Goal: Information Seeking & Learning: Learn about a topic

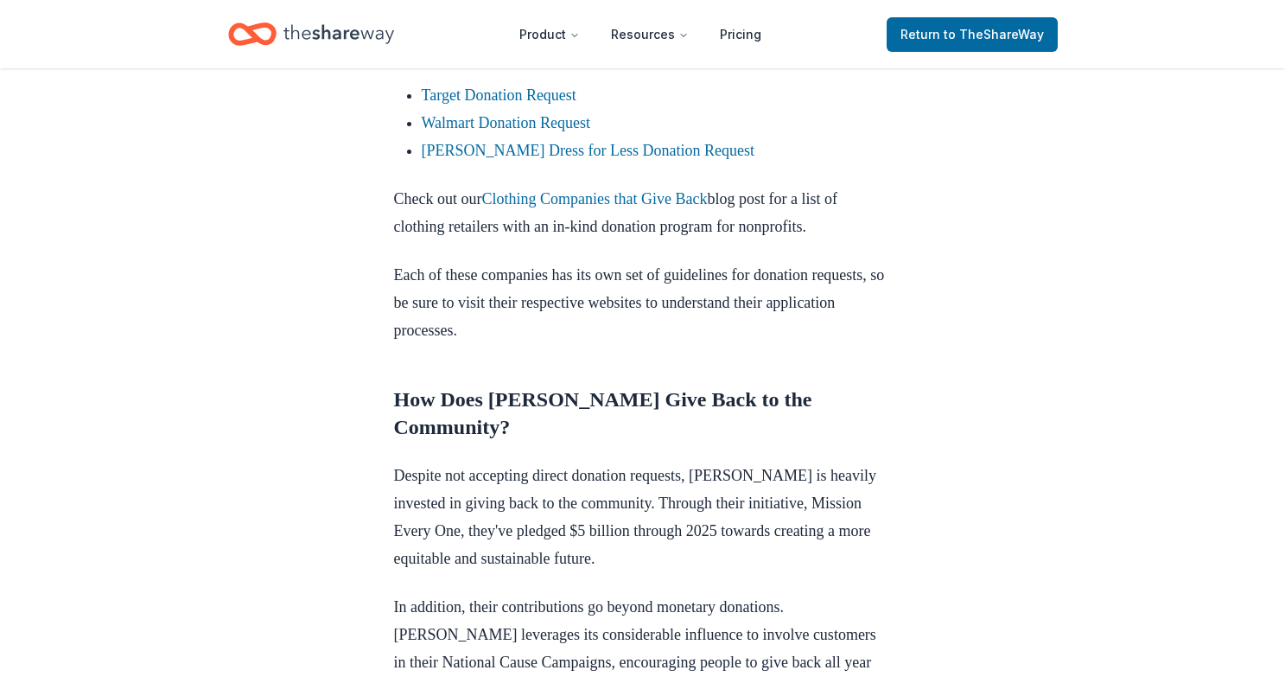
scroll to position [968, 0]
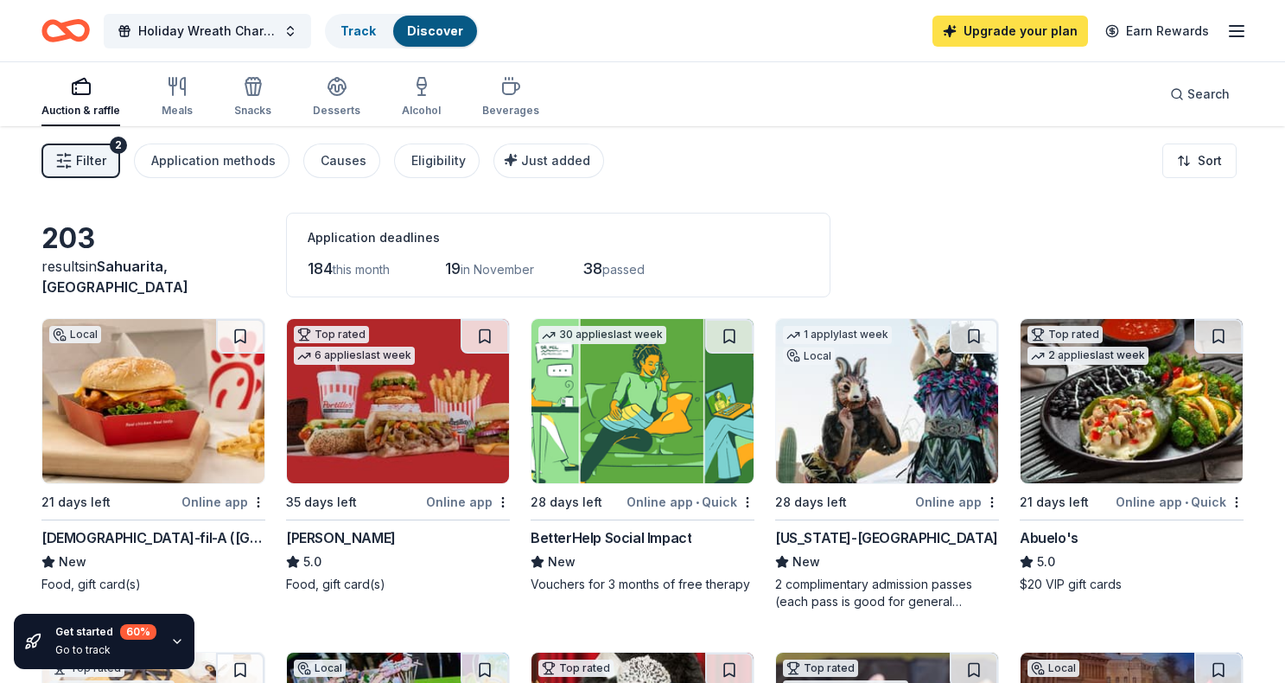
click at [970, 25] on link "Upgrade your plan" at bounding box center [1011, 31] width 156 height 31
click at [1003, 34] on link "Upgrade your plan" at bounding box center [1011, 31] width 156 height 31
click at [1233, 29] on icon "button" at bounding box center [1236, 31] width 21 height 21
click at [430, 161] on div "Eligibility" at bounding box center [438, 160] width 54 height 21
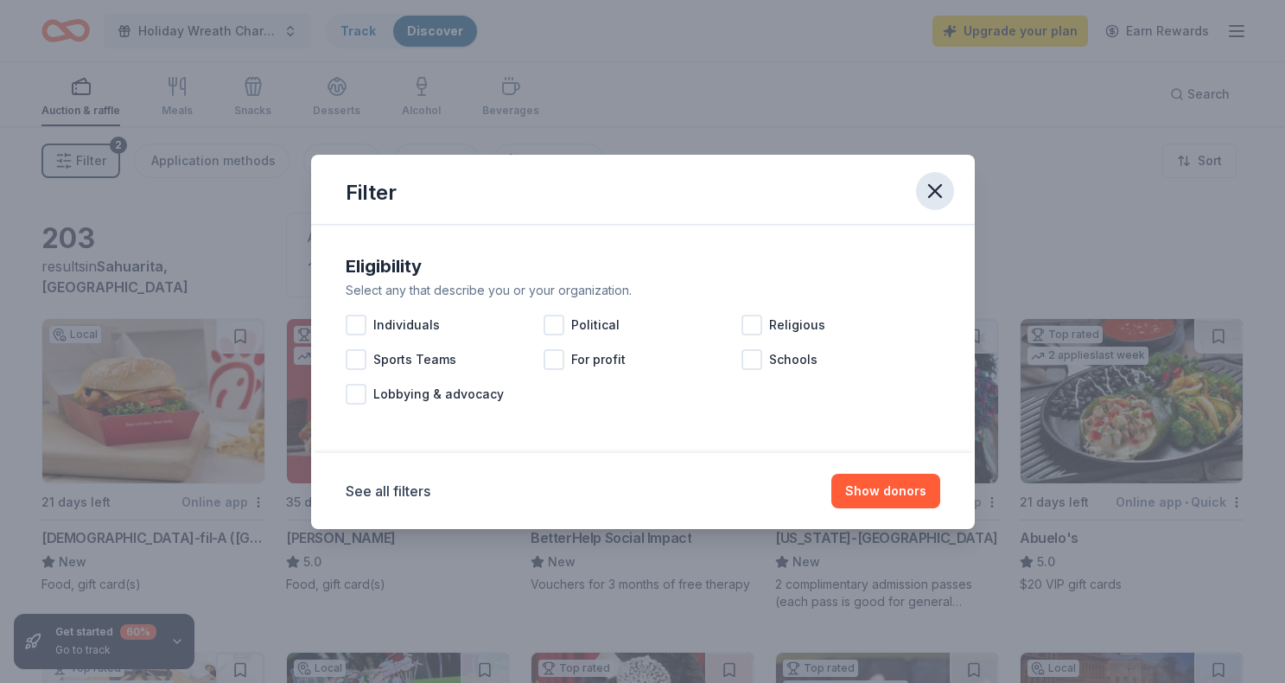
click at [937, 184] on icon "button" at bounding box center [935, 191] width 24 height 24
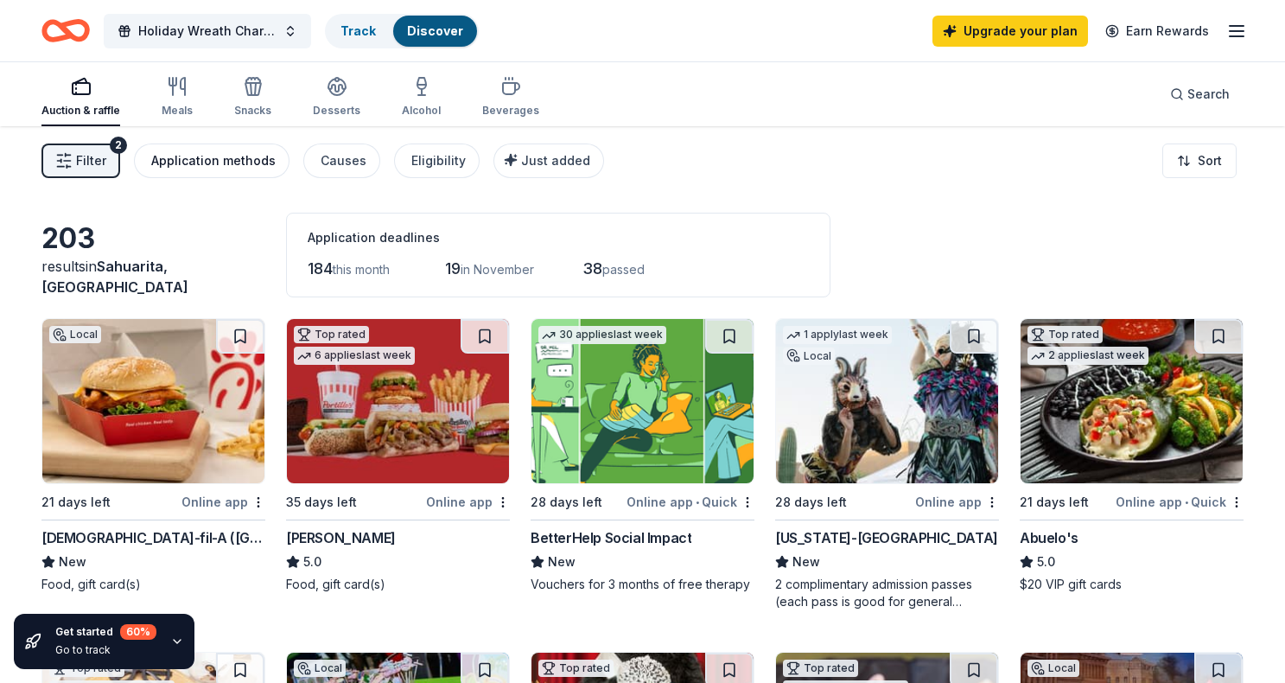
click at [241, 158] on div "Application methods" at bounding box center [213, 160] width 124 height 21
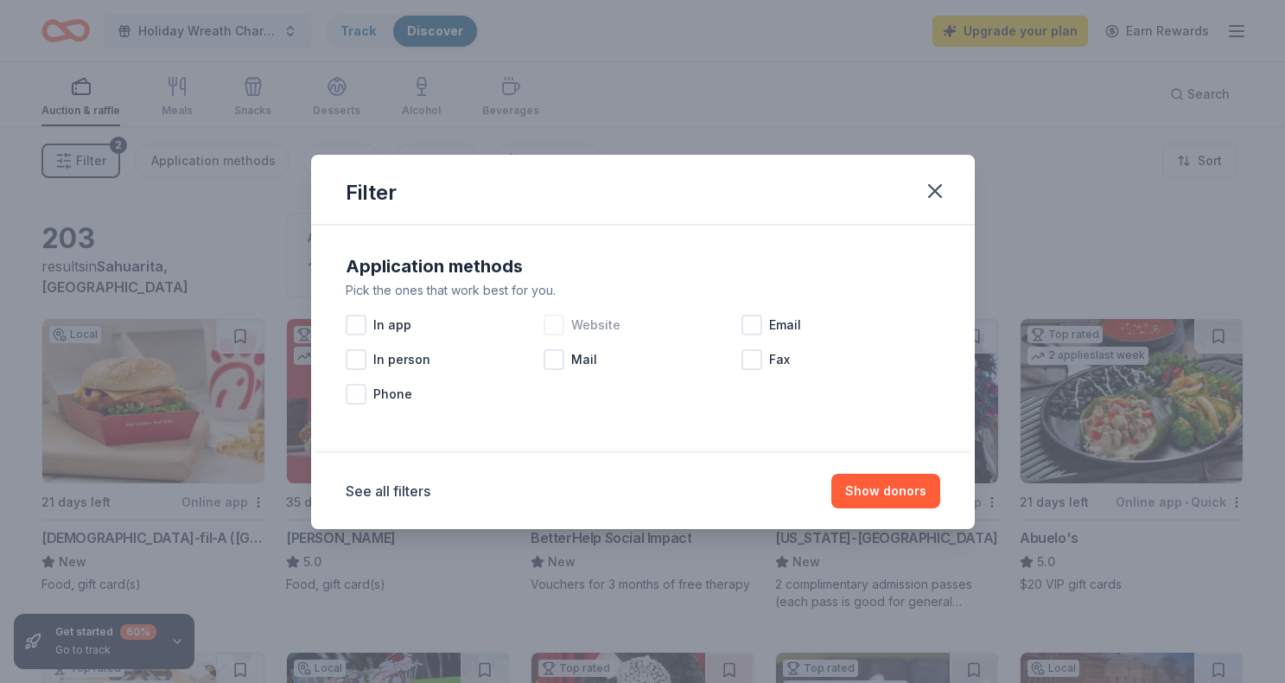
click at [558, 322] on div at bounding box center [554, 325] width 21 height 21
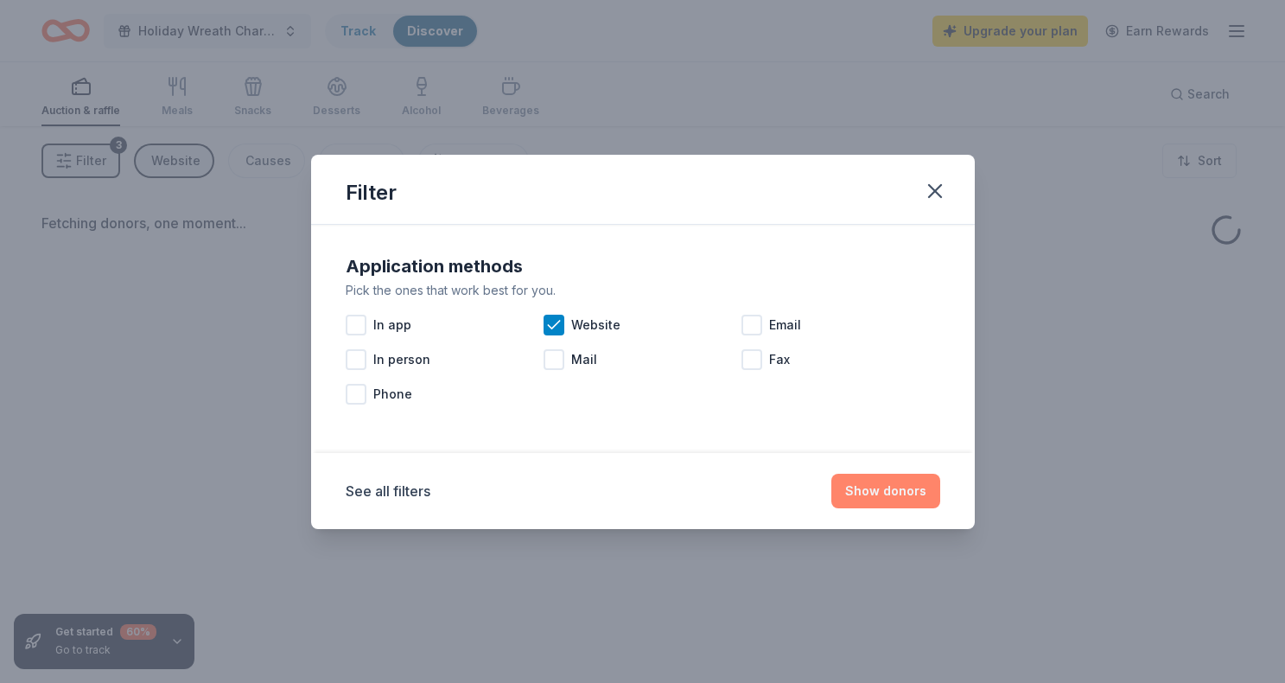
click at [903, 493] on button "Show donors" at bounding box center [885, 491] width 109 height 35
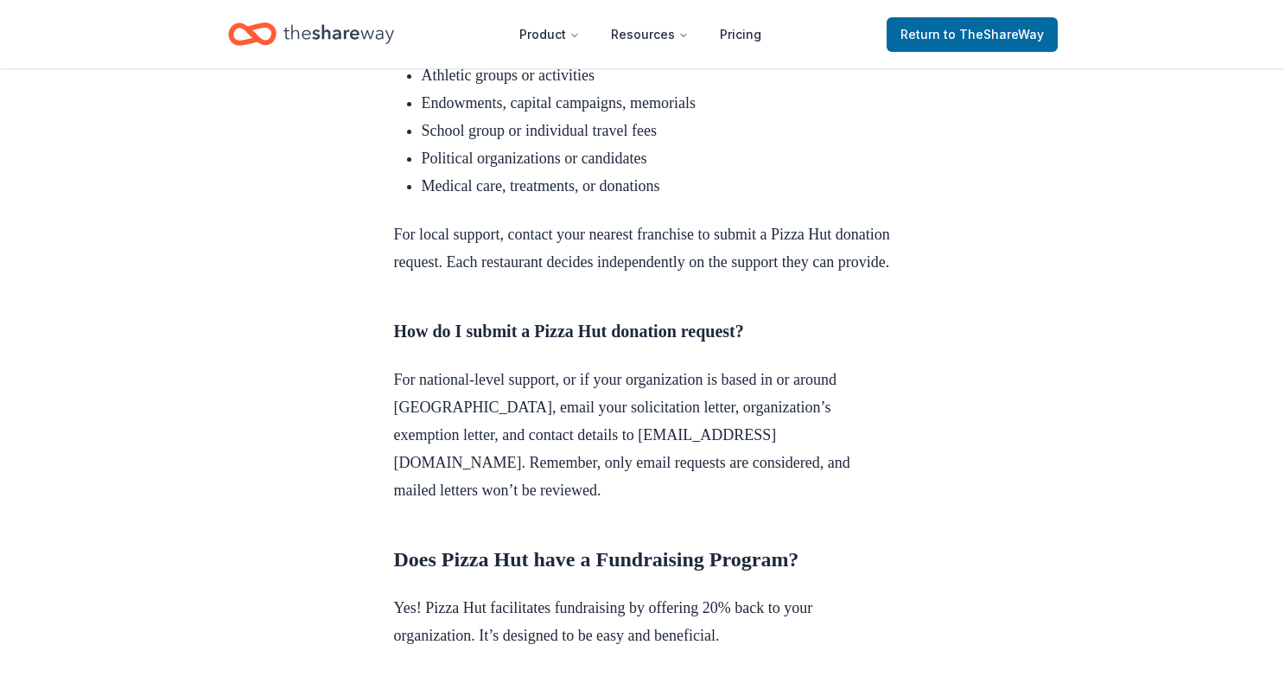
scroll to position [1827, 0]
